Goal: Transaction & Acquisition: Purchase product/service

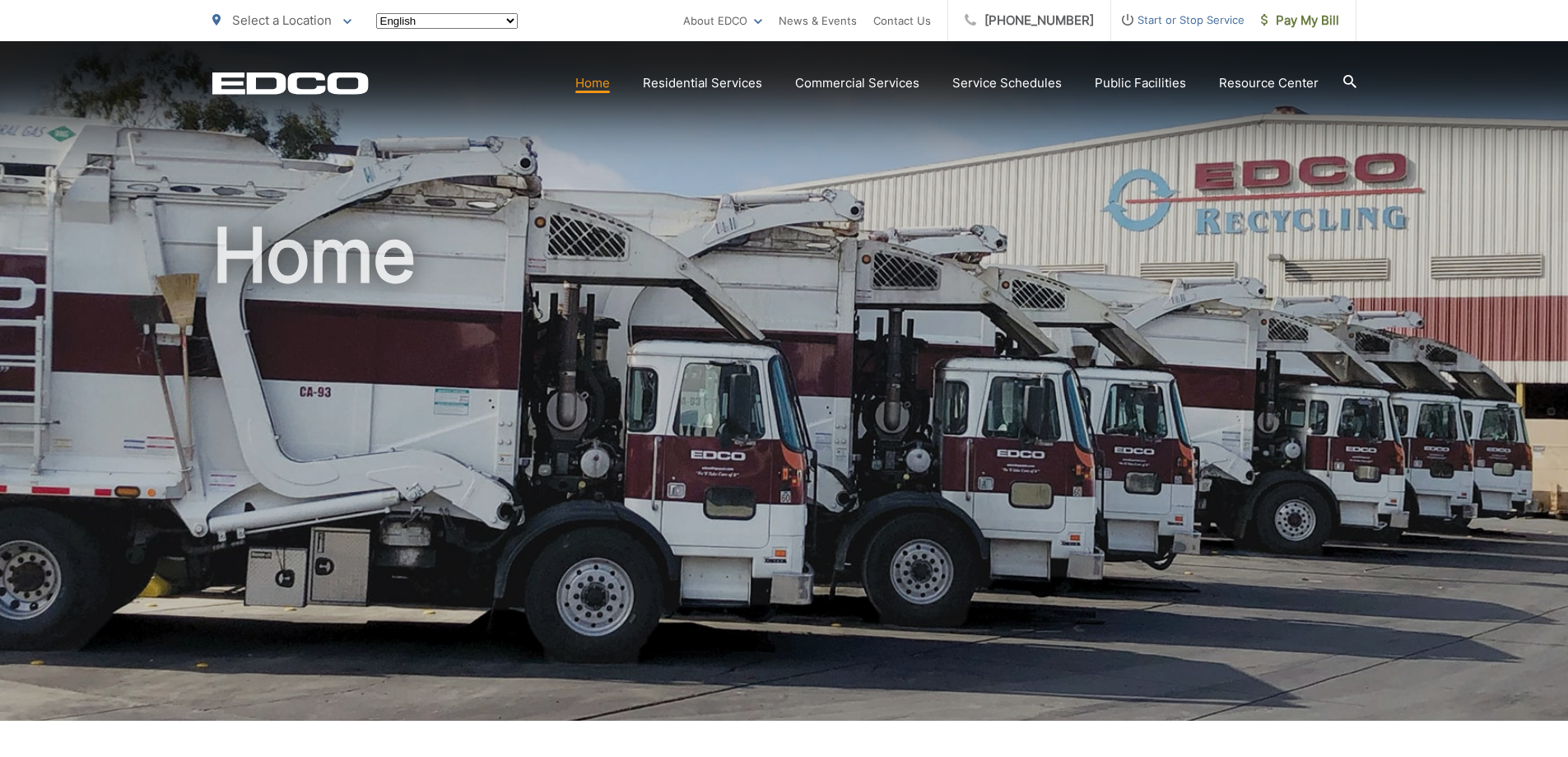
click at [1314, 19] on span "Pay My Bill" at bounding box center [1300, 20] width 78 height 20
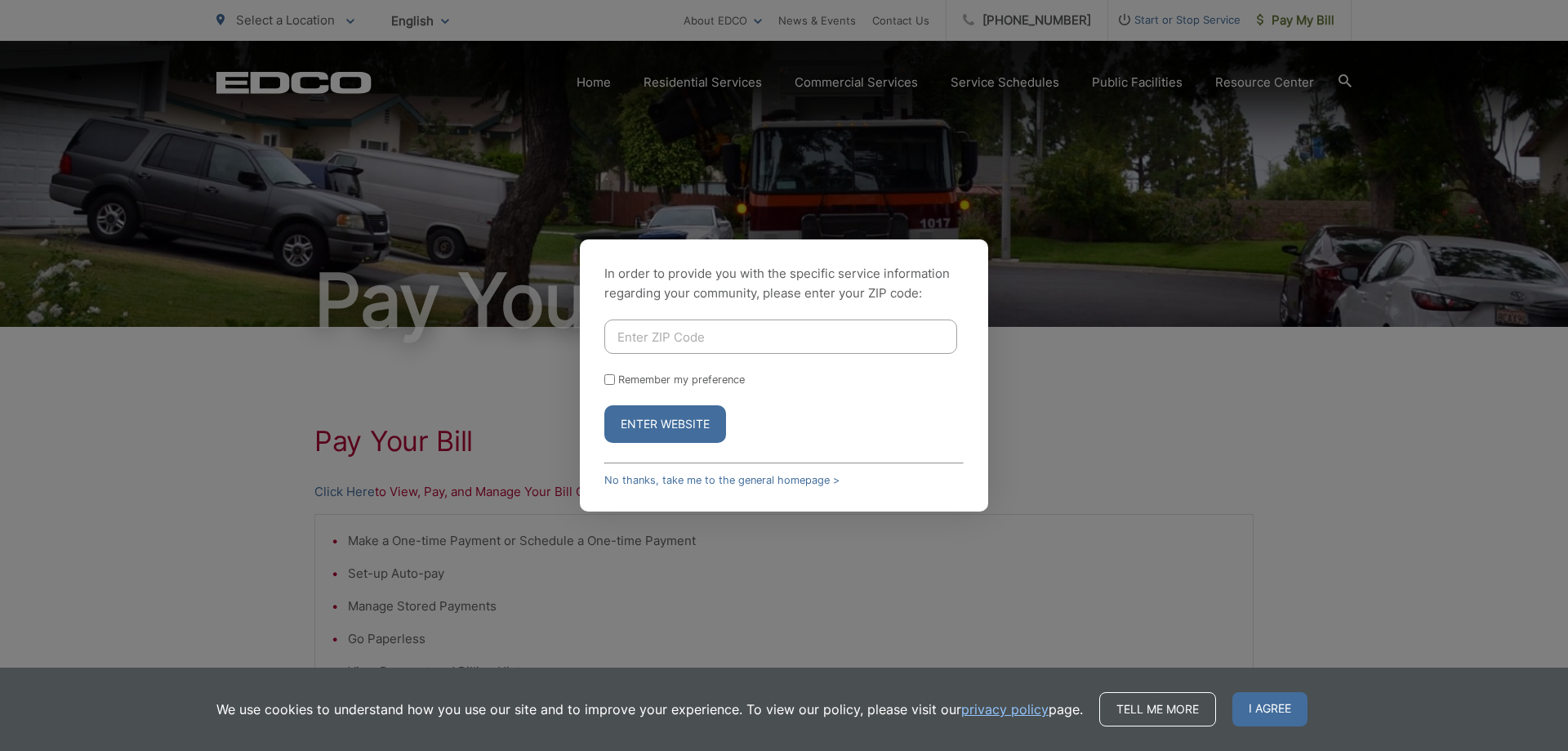
click at [652, 431] on button "Enter Website" at bounding box center [664, 424] width 121 height 38
click at [647, 491] on div "In order to provide you with the specific service information regarding your co…" at bounding box center [784, 375] width 408 height 272
click at [651, 487] on div "In order to provide you with the specific service information regarding your co…" at bounding box center [784, 375] width 408 height 272
click at [645, 481] on link "No thanks, take me to the general homepage >" at bounding box center [721, 480] width 235 height 12
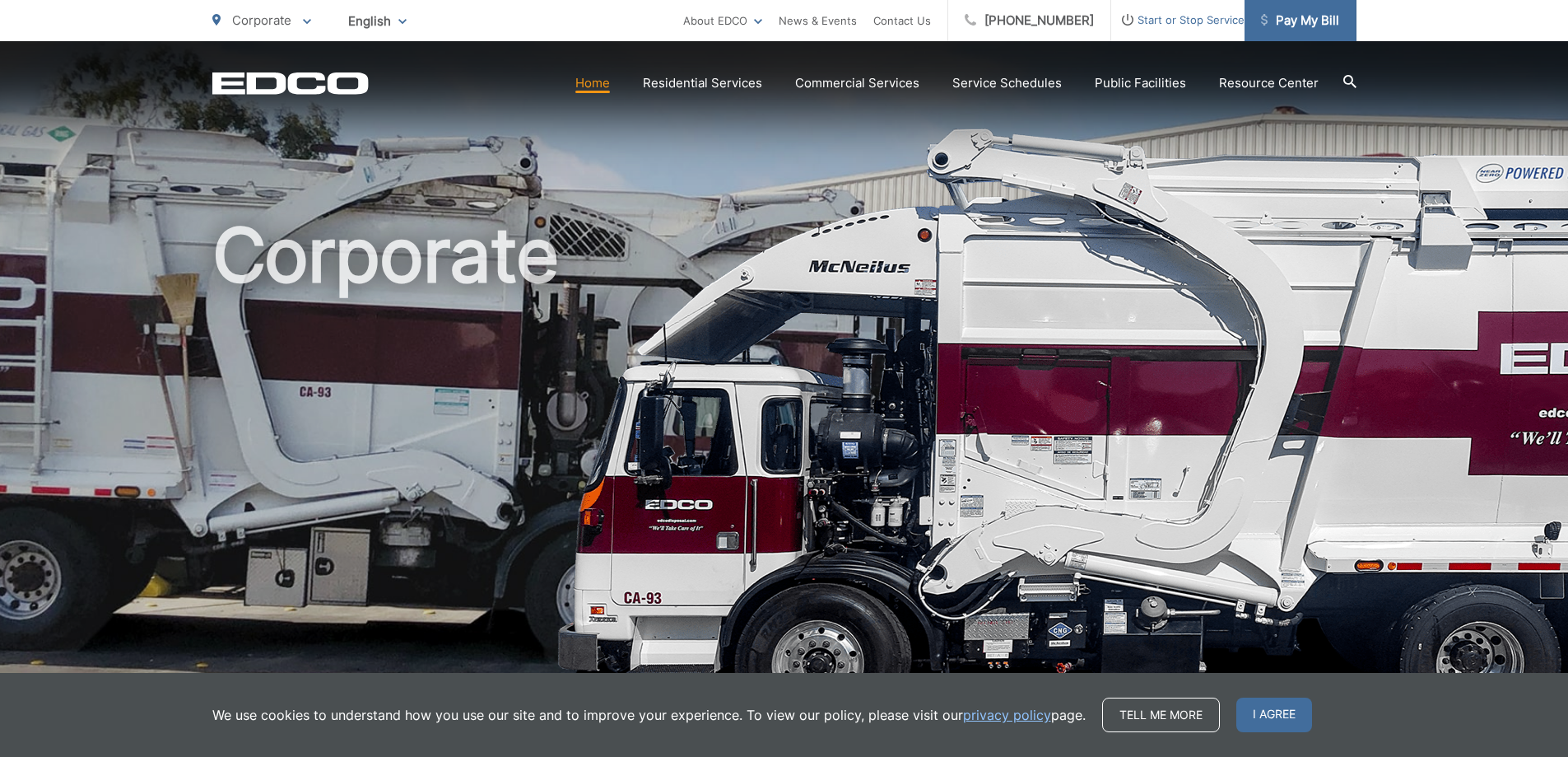
click at [1289, 25] on span "Pay My Bill" at bounding box center [1300, 20] width 78 height 20
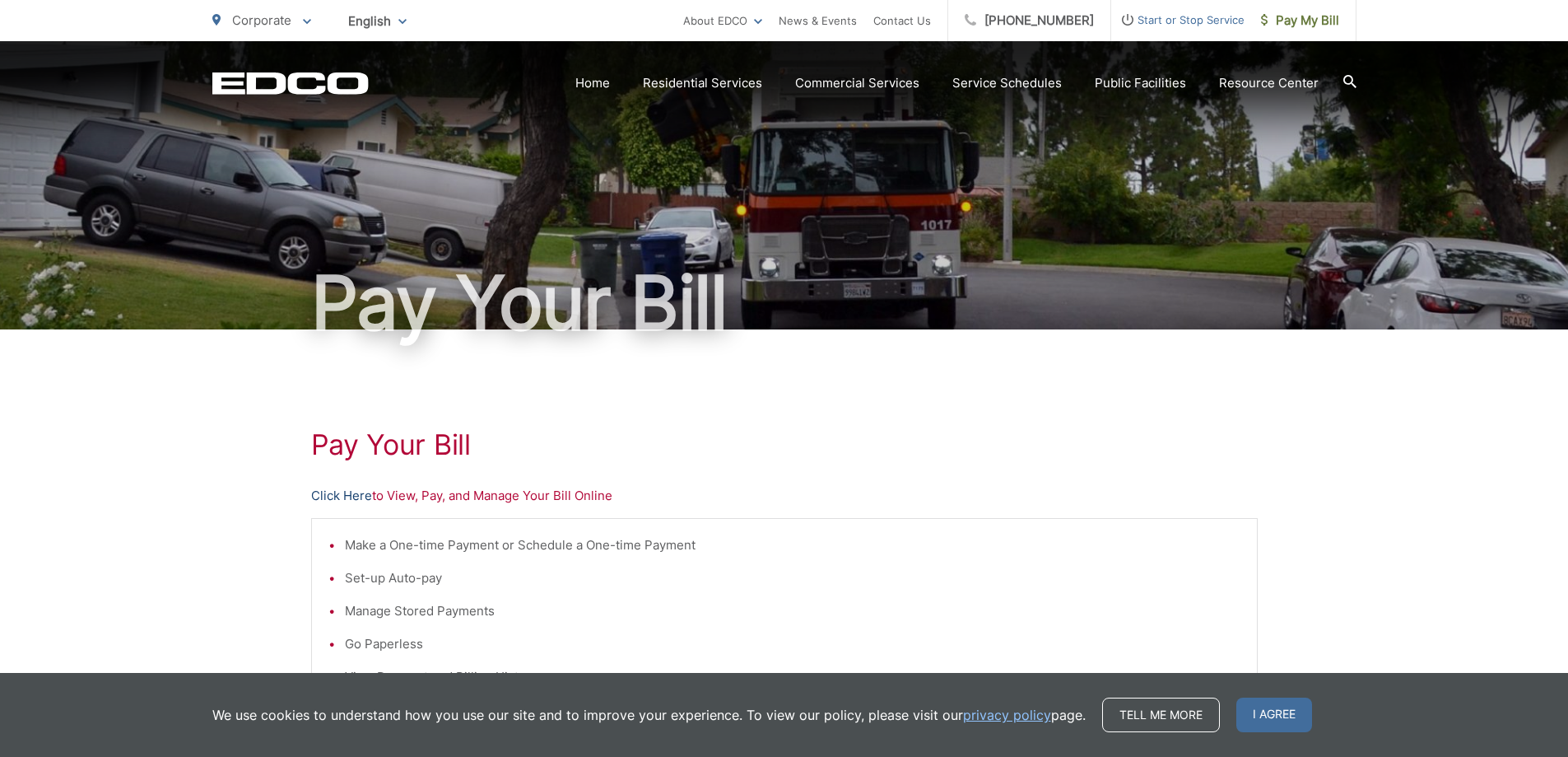
click at [351, 492] on link "Click Here" at bounding box center [341, 495] width 61 height 20
